Goal: Find specific page/section: Find specific page/section

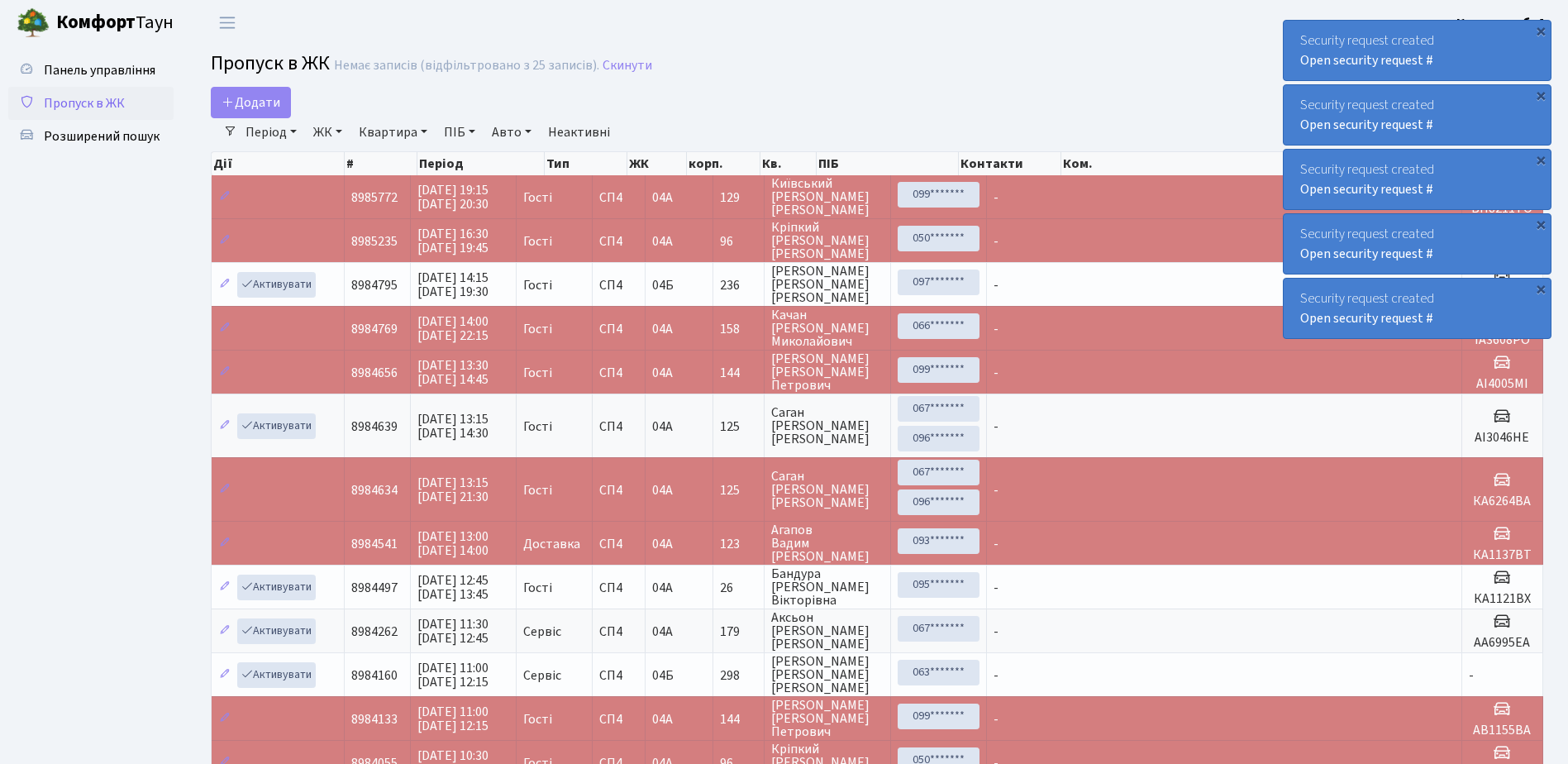
select select "25"
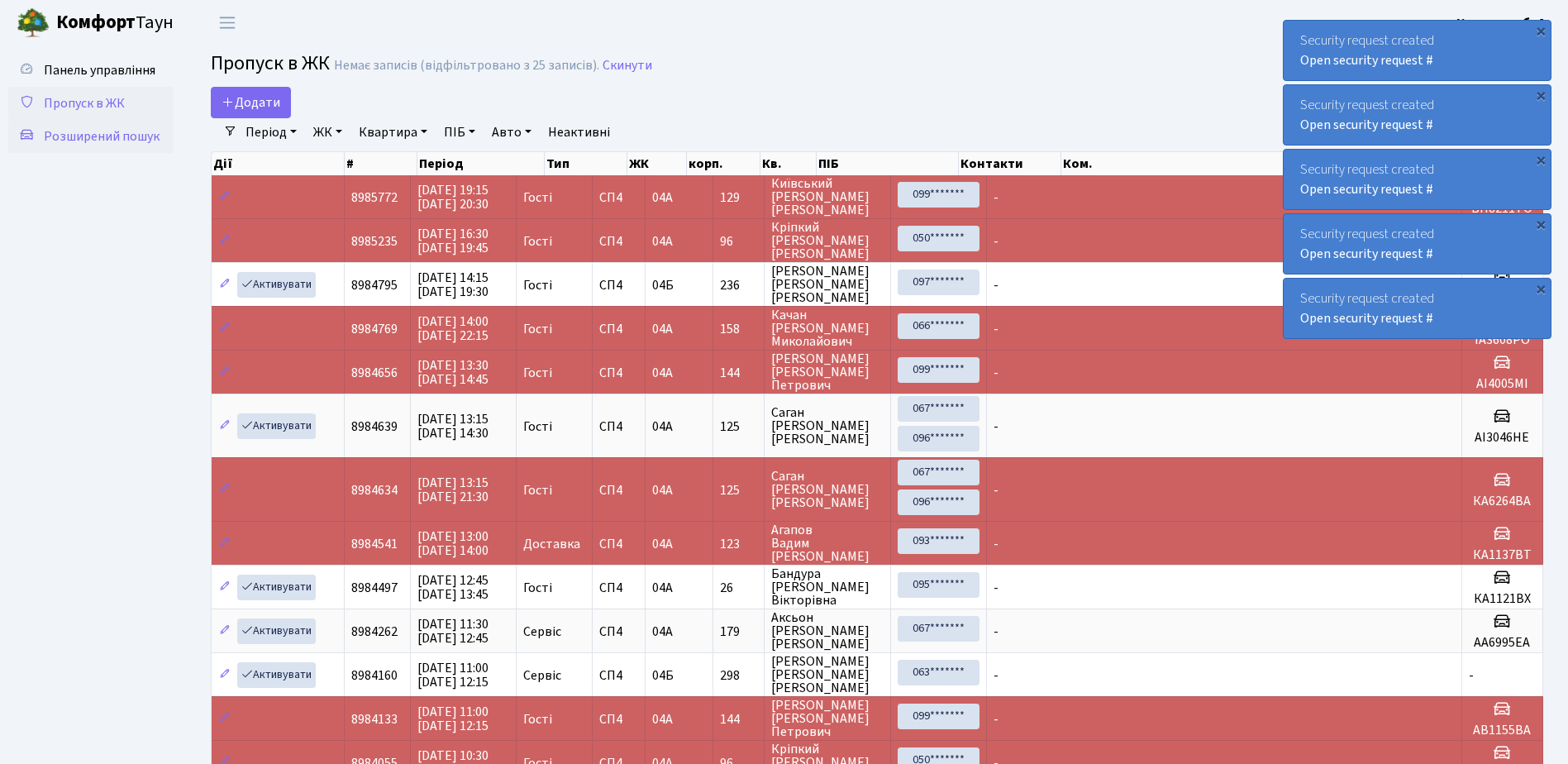
click at [114, 135] on span "Розширений пошук" at bounding box center [101, 137] width 116 height 18
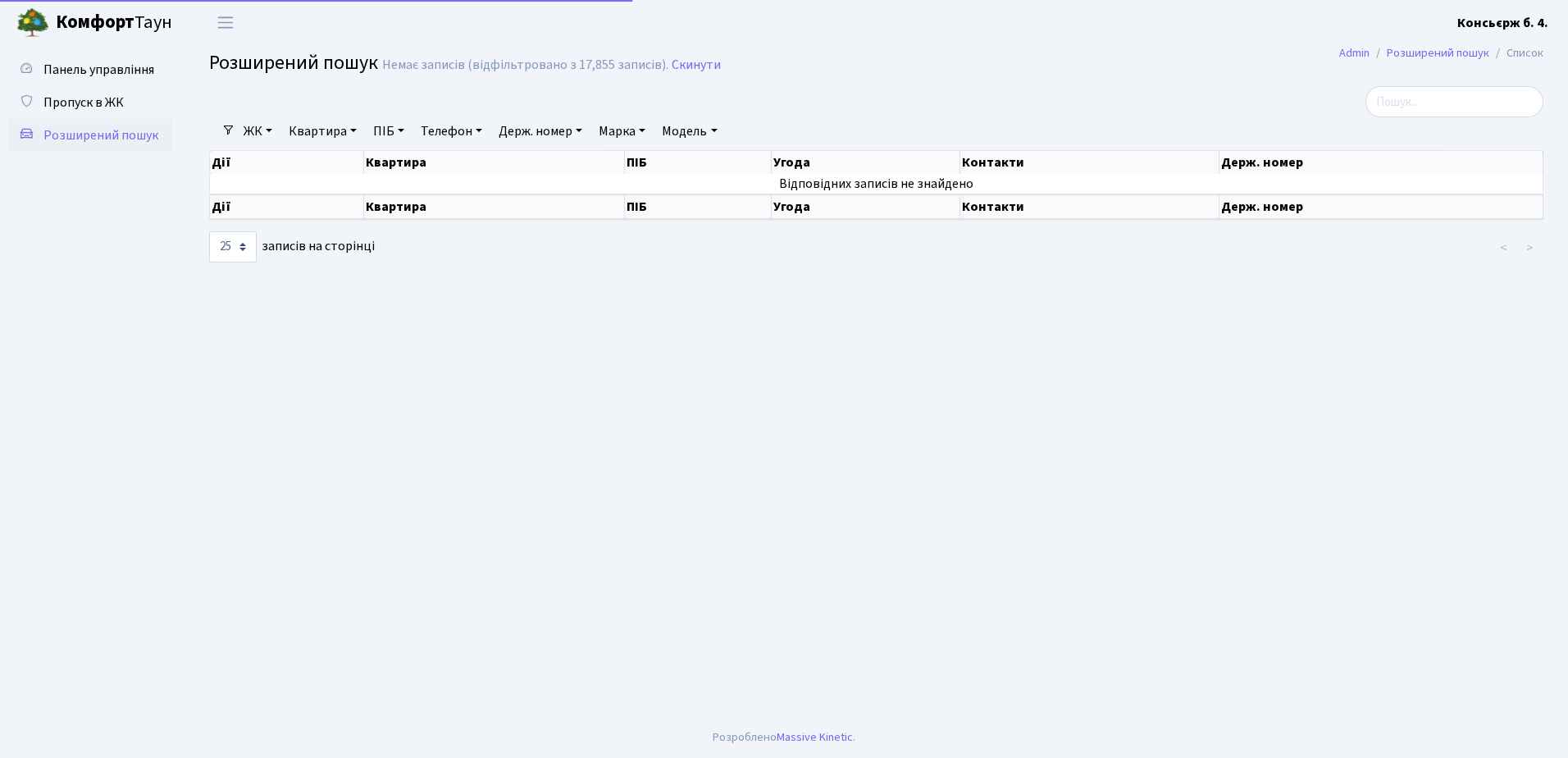
select select "25"
click at [81, 94] on span "Пропуск в ЖК" at bounding box center [83, 102] width 80 height 18
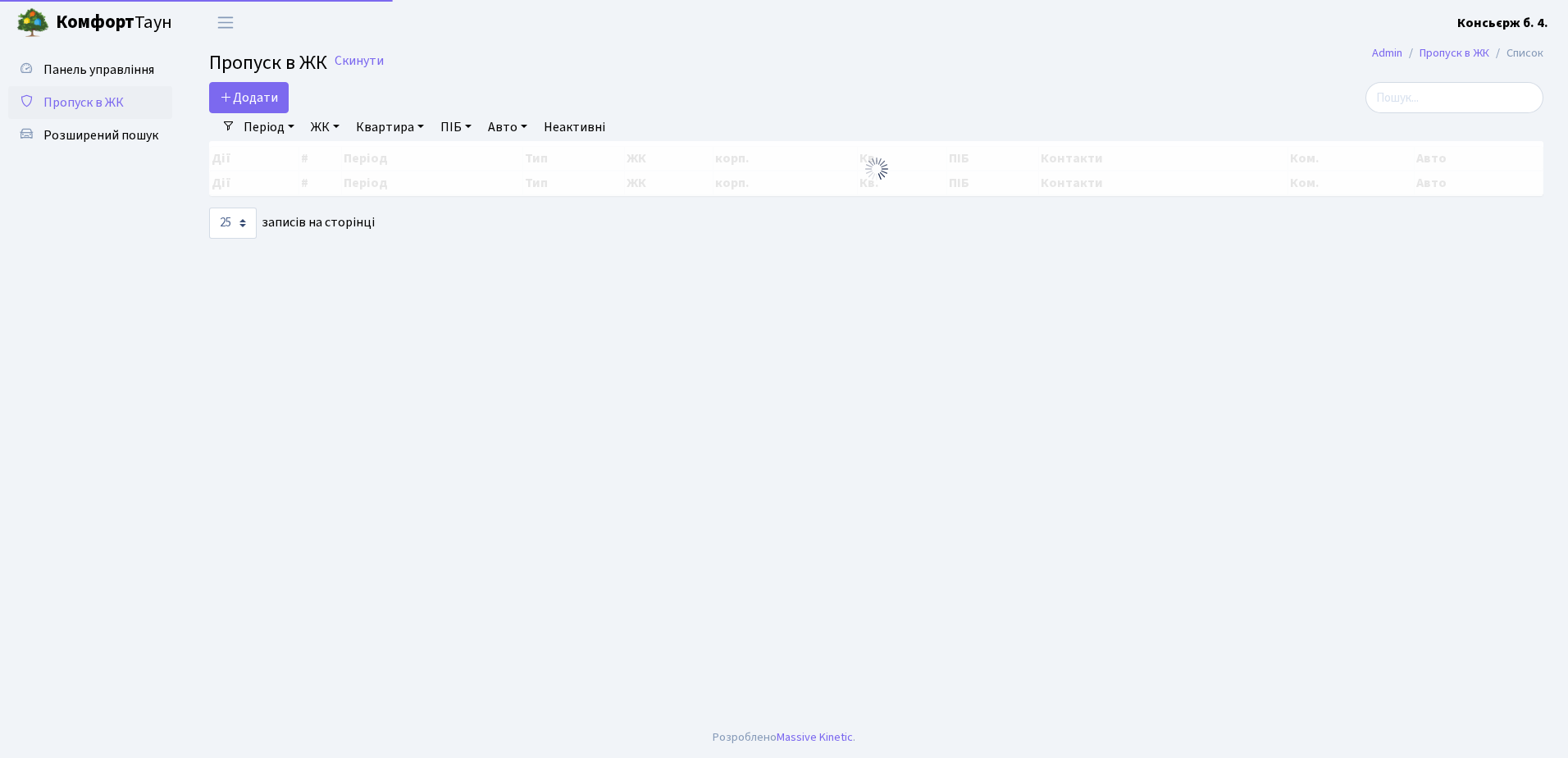
select select "25"
